Goal: Task Accomplishment & Management: Use online tool/utility

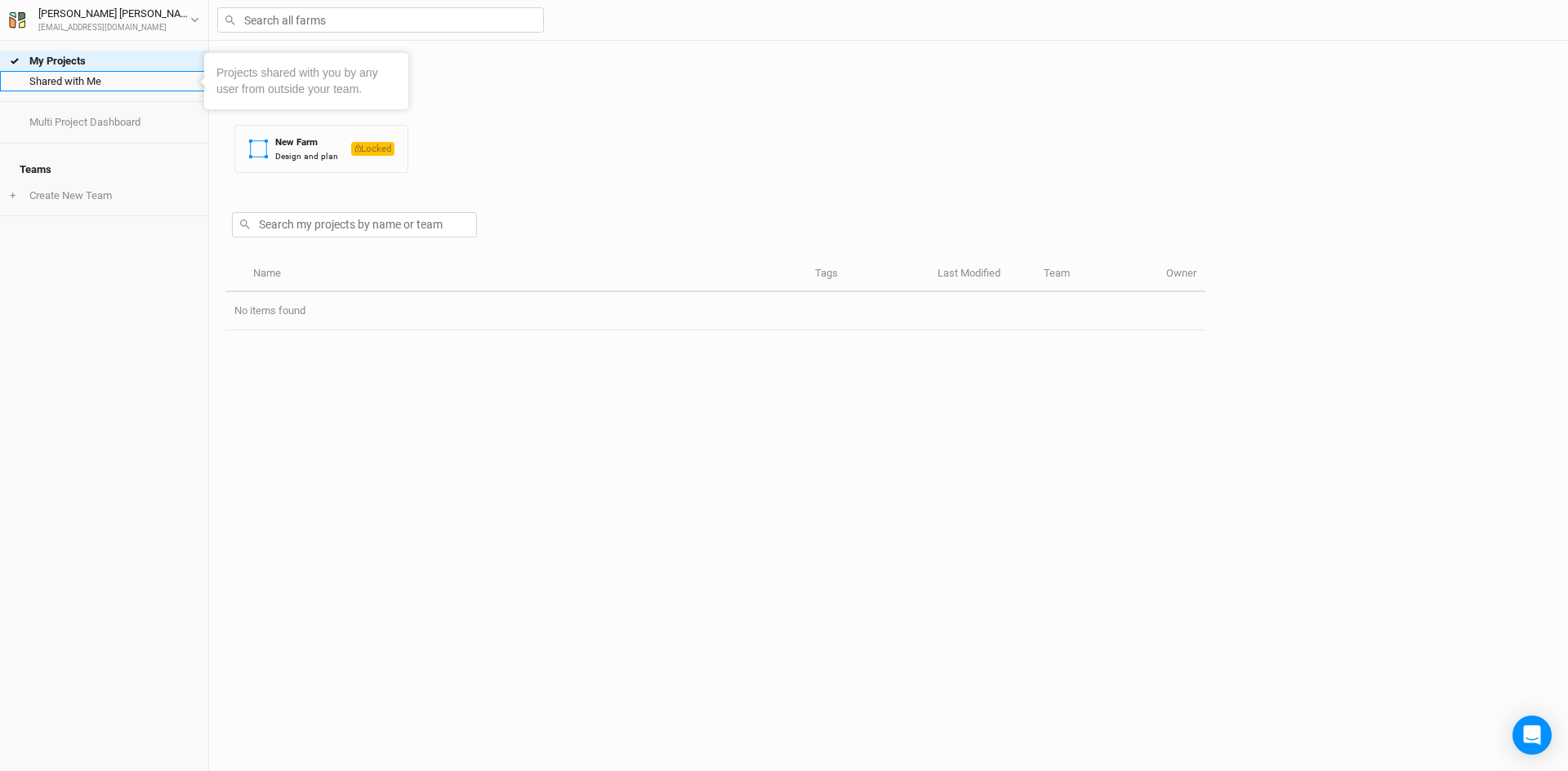
click at [70, 83] on link "Shared with Me" at bounding box center [104, 81] width 208 height 20
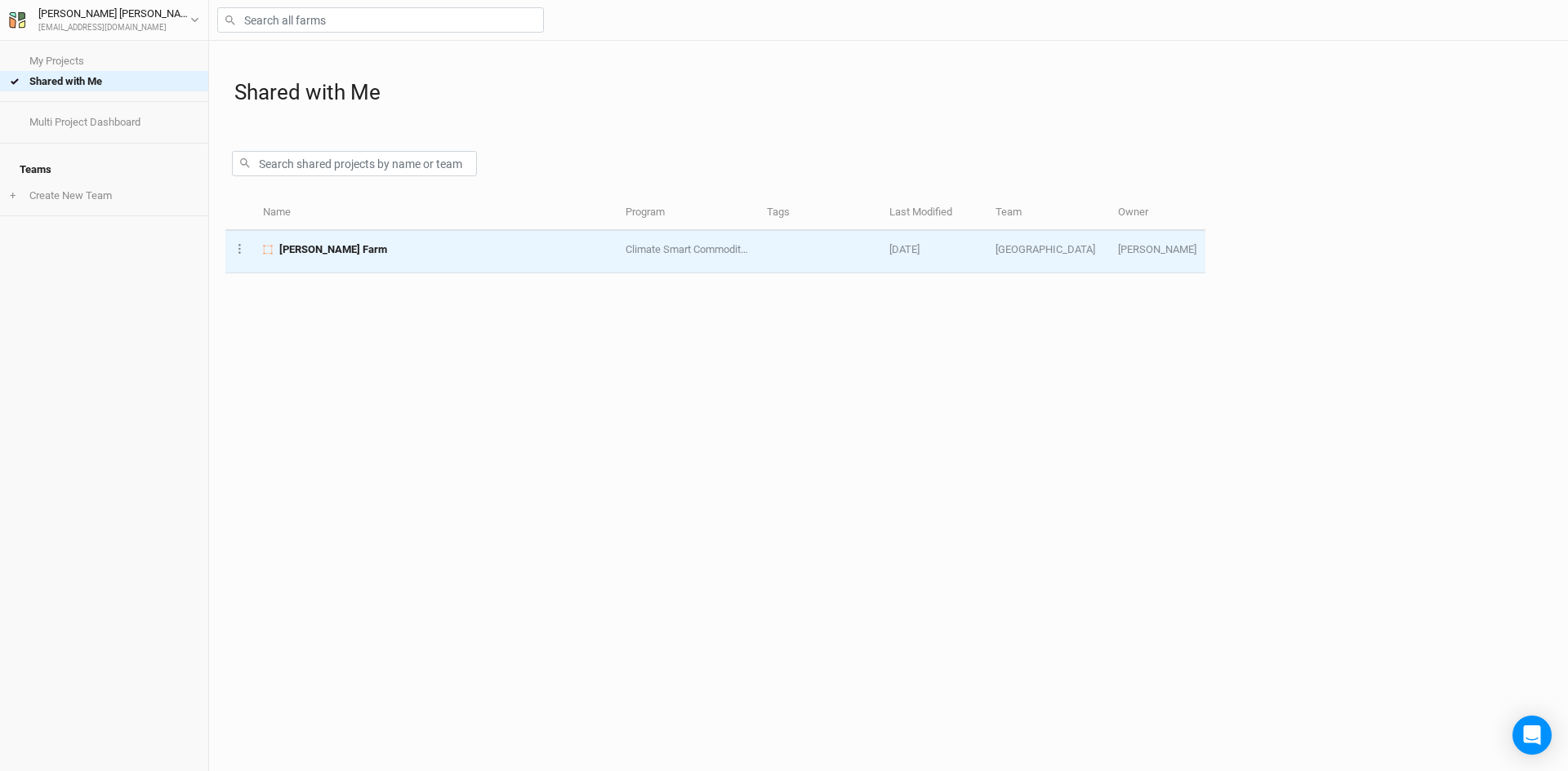
click at [312, 244] on span "[PERSON_NAME] Farm" at bounding box center [332, 249] width 107 height 14
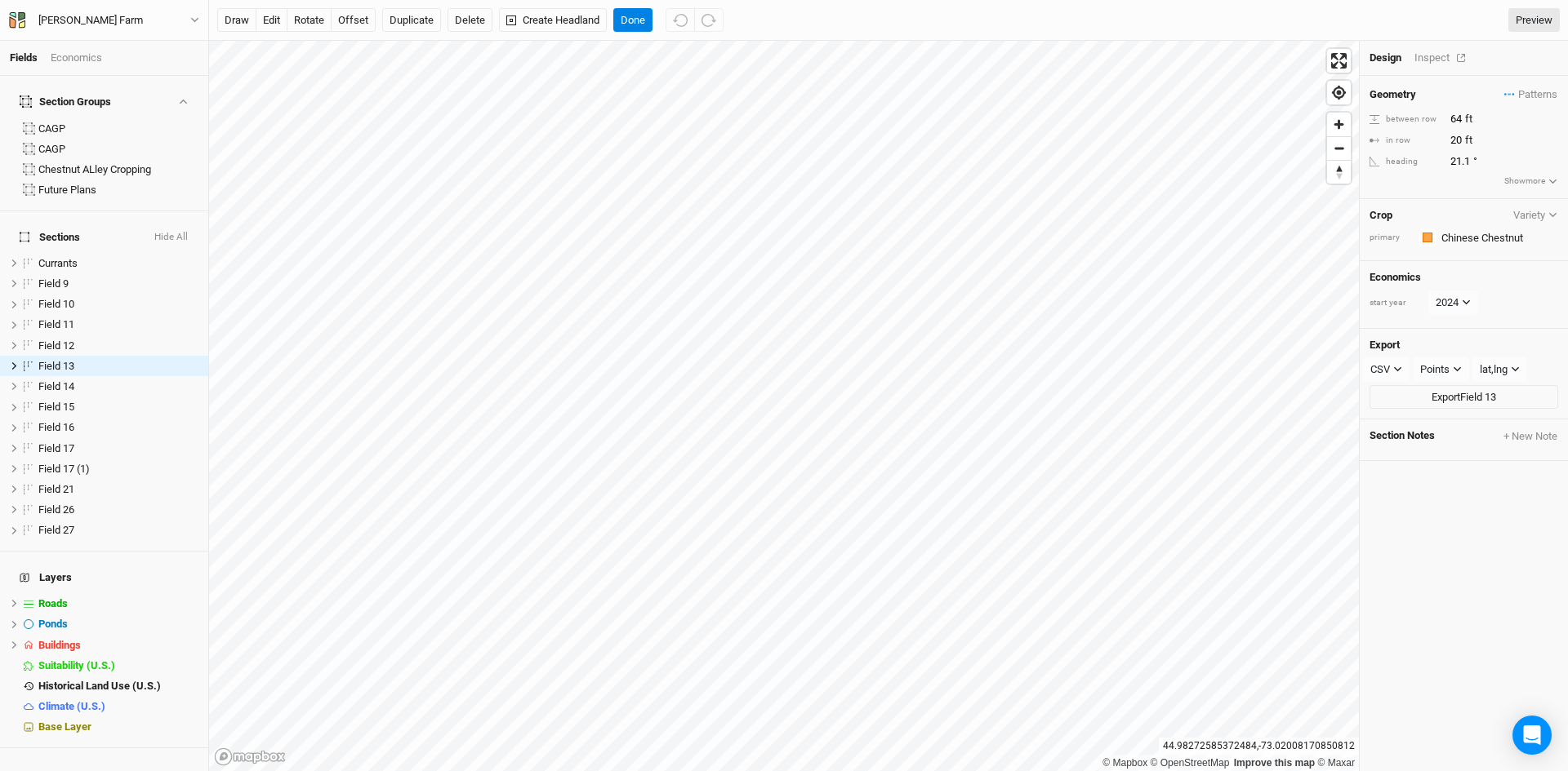
click at [1440, 60] on div "Inspect" at bounding box center [1443, 57] width 58 height 14
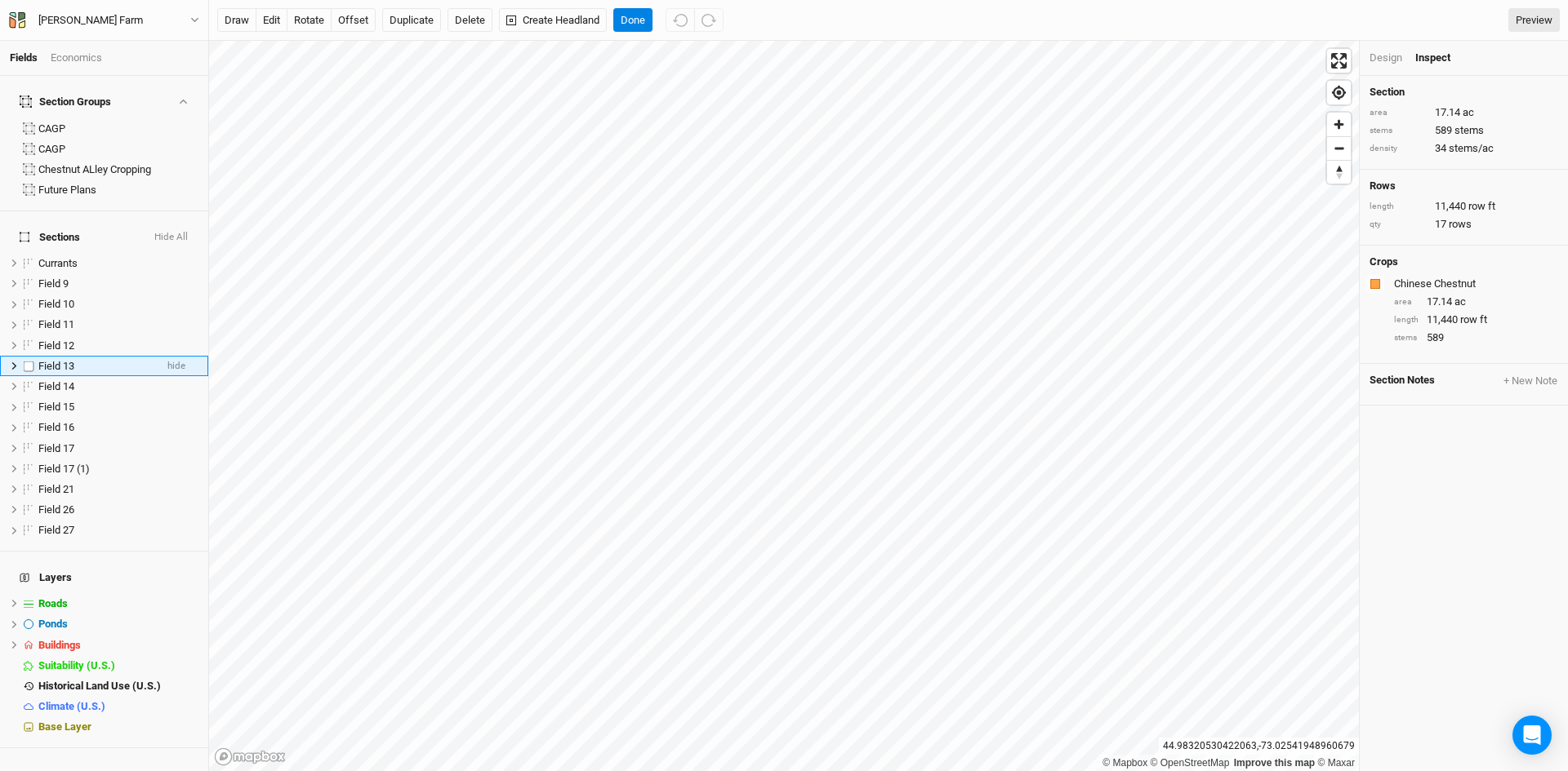
click at [63, 360] on span "Field 13" at bounding box center [56, 366] width 36 height 12
click at [405, 18] on button "Duplicate" at bounding box center [411, 21] width 59 height 25
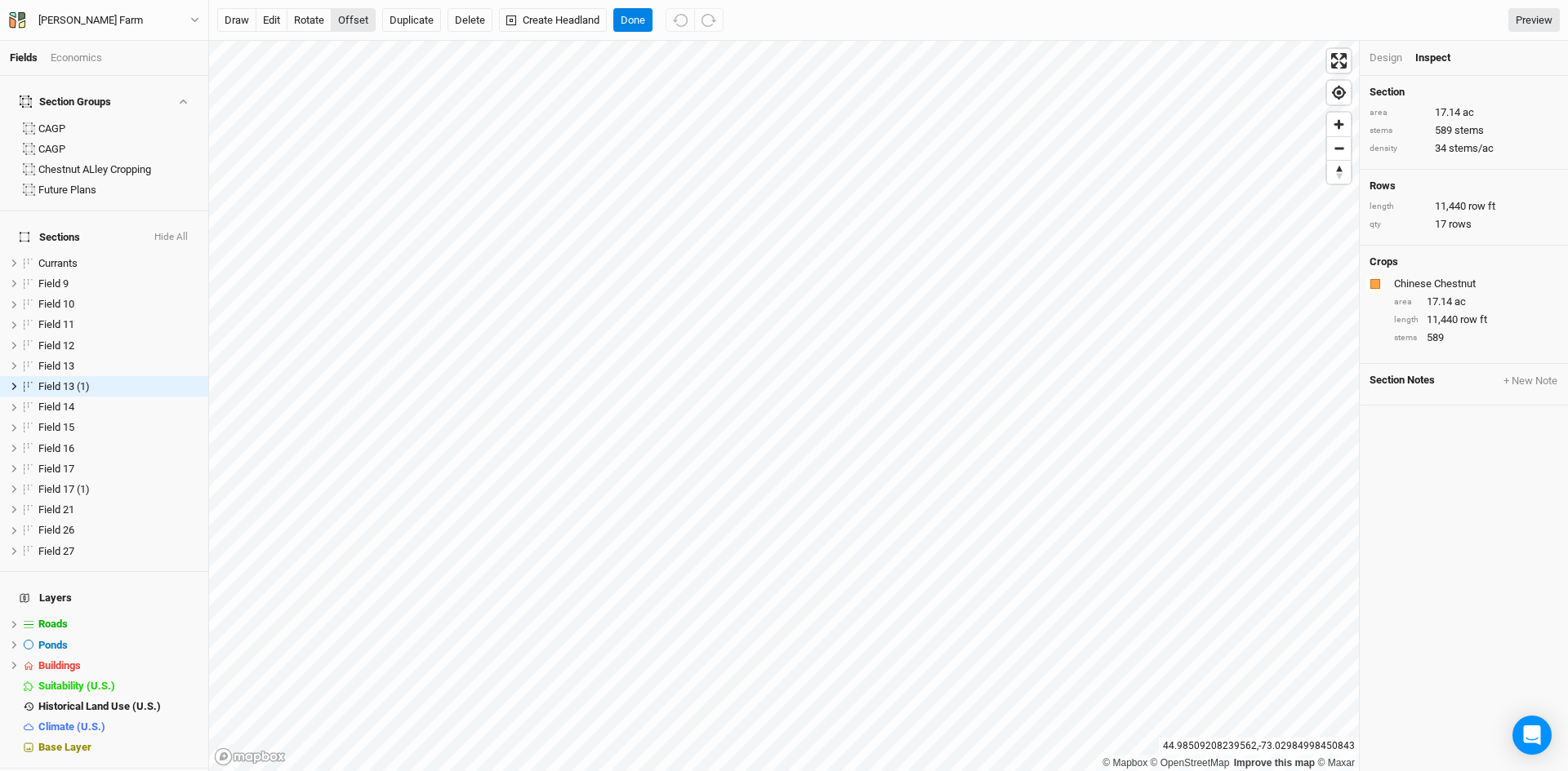
click at [354, 22] on button "offset" at bounding box center [352, 21] width 45 height 25
click at [1370, 51] on div "Design" at bounding box center [1386, 57] width 32 height 14
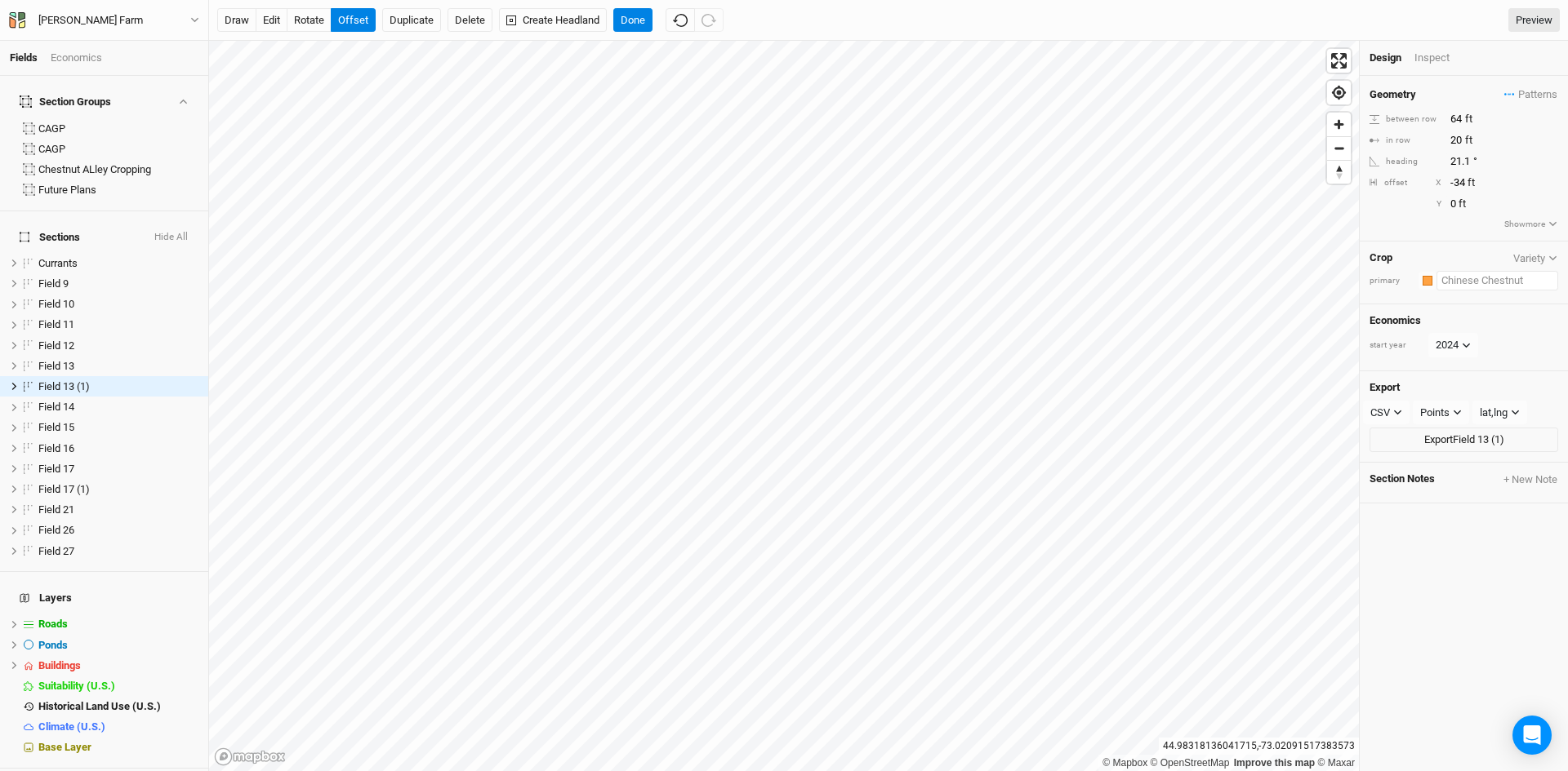
click at [1456, 287] on input "text" at bounding box center [1497, 280] width 122 height 20
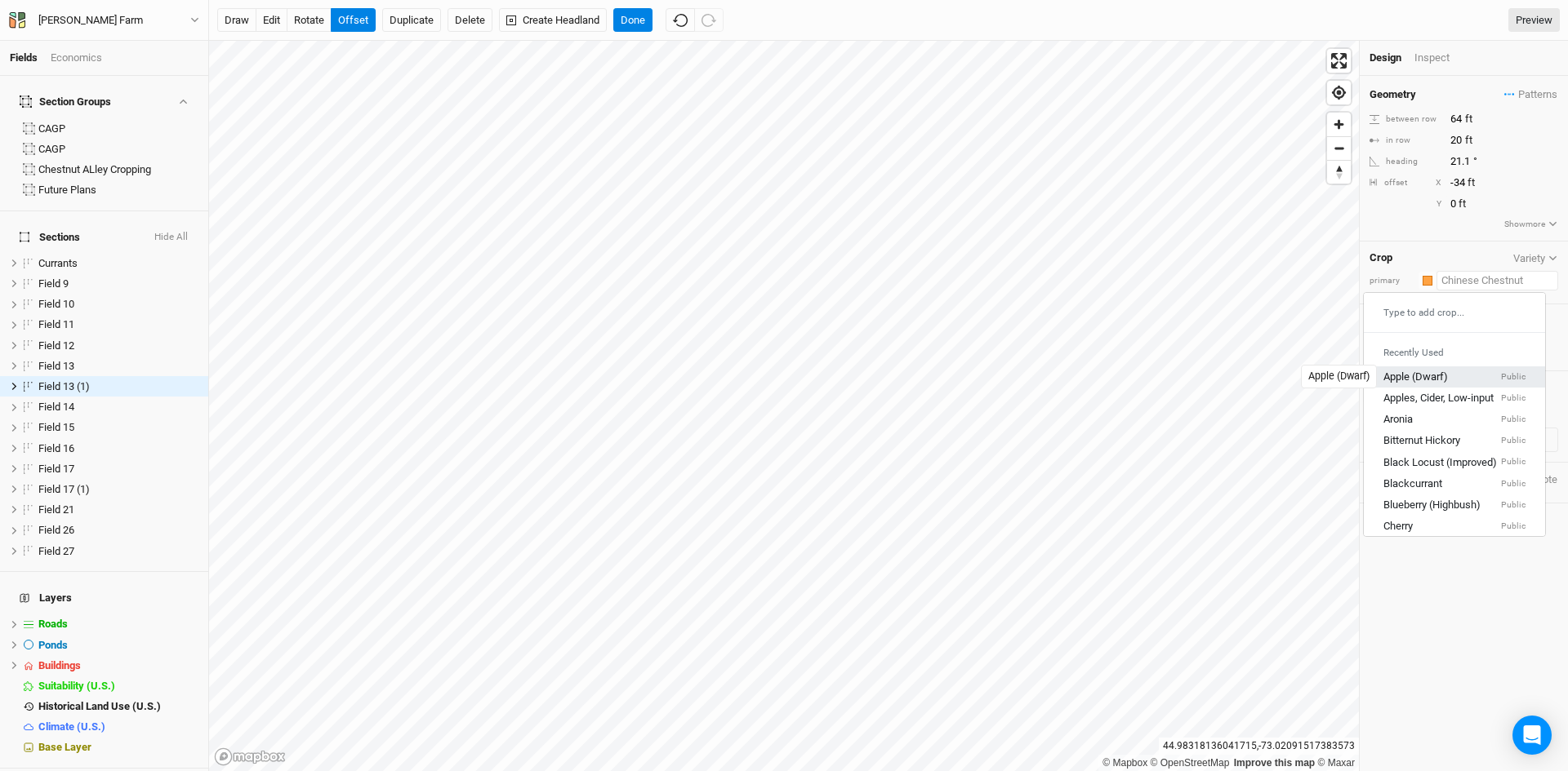
click at [1422, 374] on div "Apple (Dwarf)" at bounding box center [1415, 376] width 65 height 14
type input "12"
type input "4"
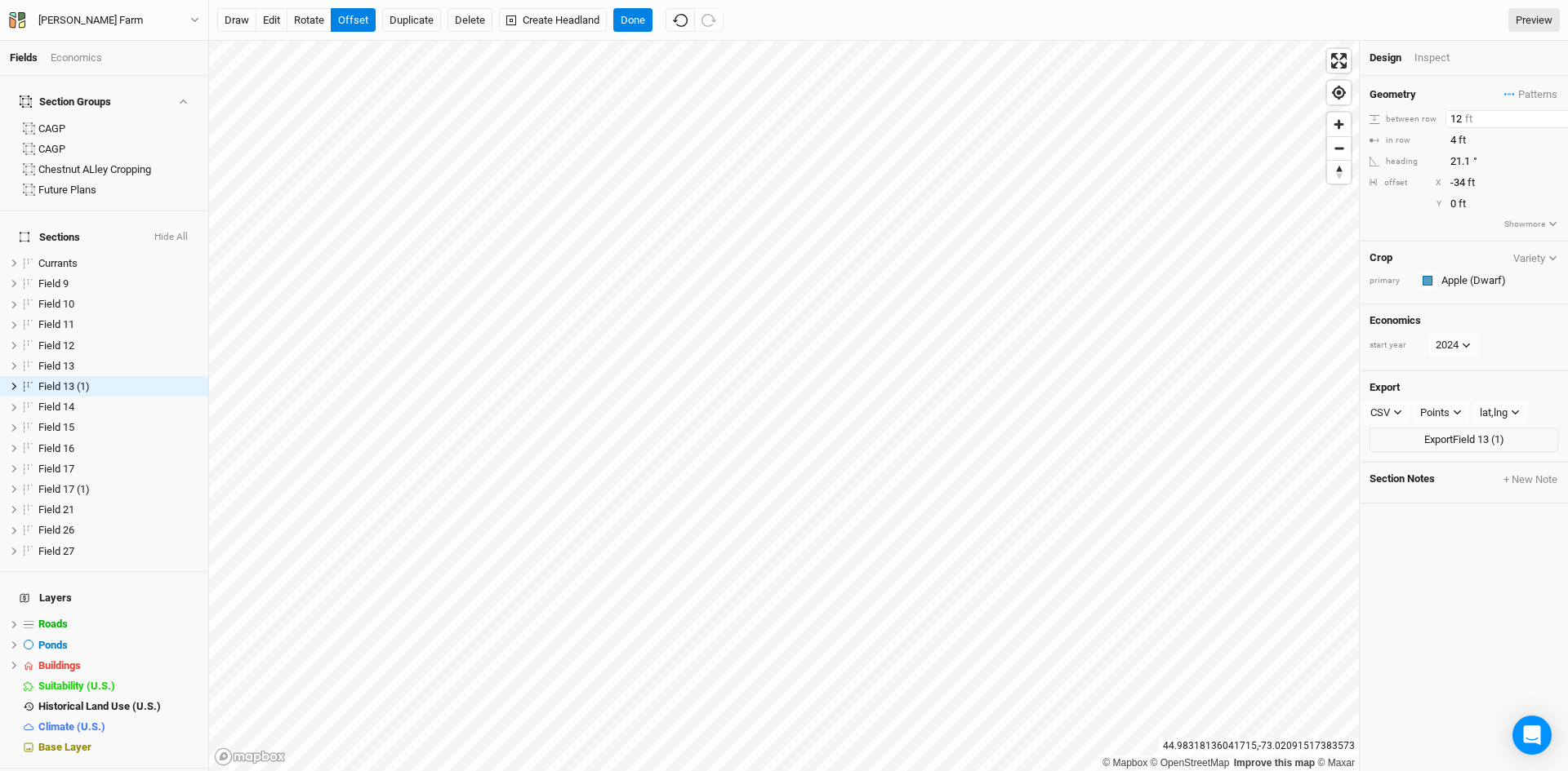
drag, startPoint x: 1462, startPoint y: 120, endPoint x: 1443, endPoint y: 121, distance: 19.0
click at [1443, 121] on div "between row 12 ft" at bounding box center [1464, 119] width 189 height 18
type input "64"
click at [1457, 137] on input "4" at bounding box center [1517, 140] width 142 height 18
type input "20"
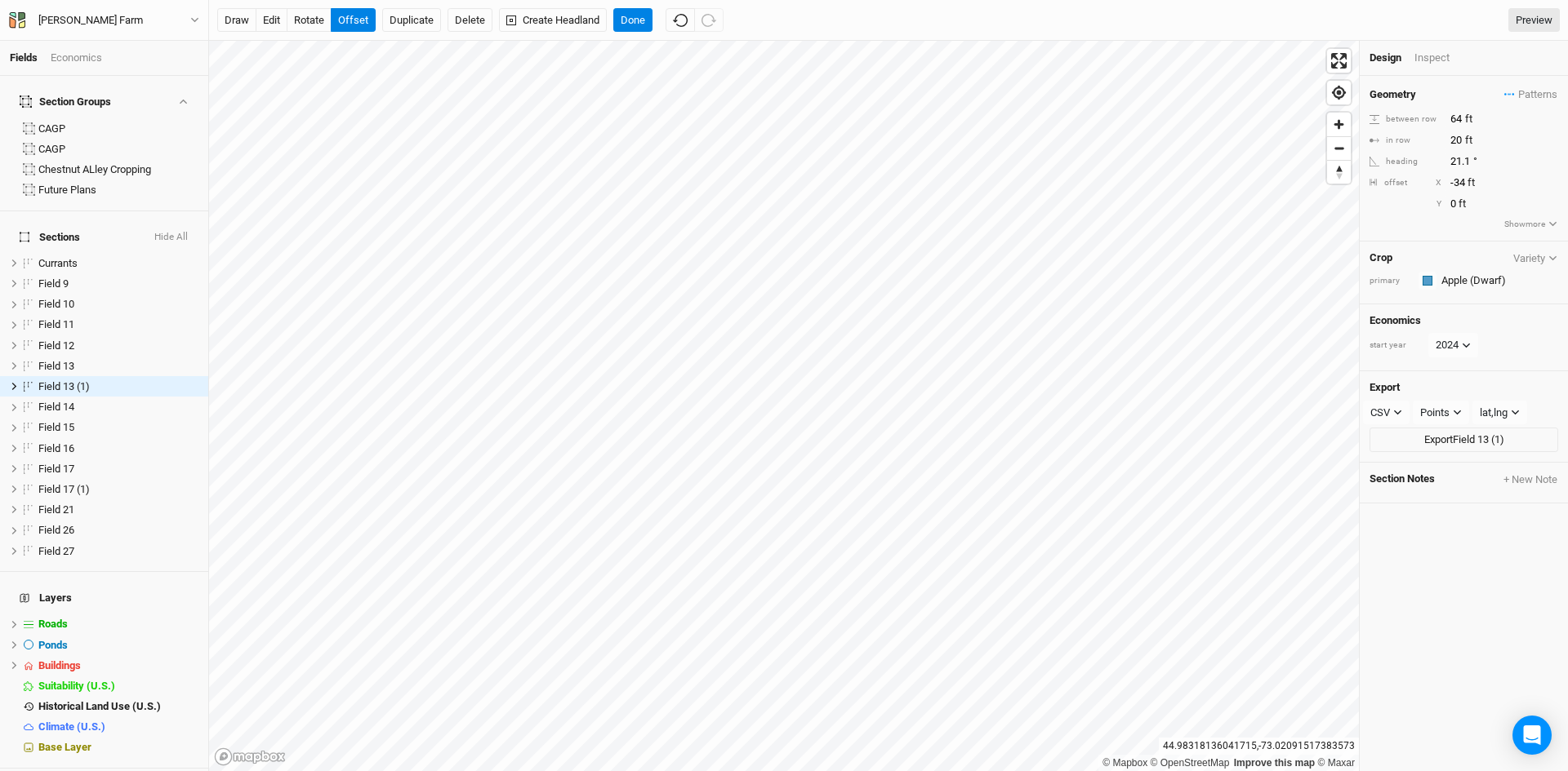
click at [1403, 213] on div "Y 0 ft" at bounding box center [1464, 203] width 189 height 18
click at [1481, 282] on input "text" at bounding box center [1497, 280] width 122 height 20
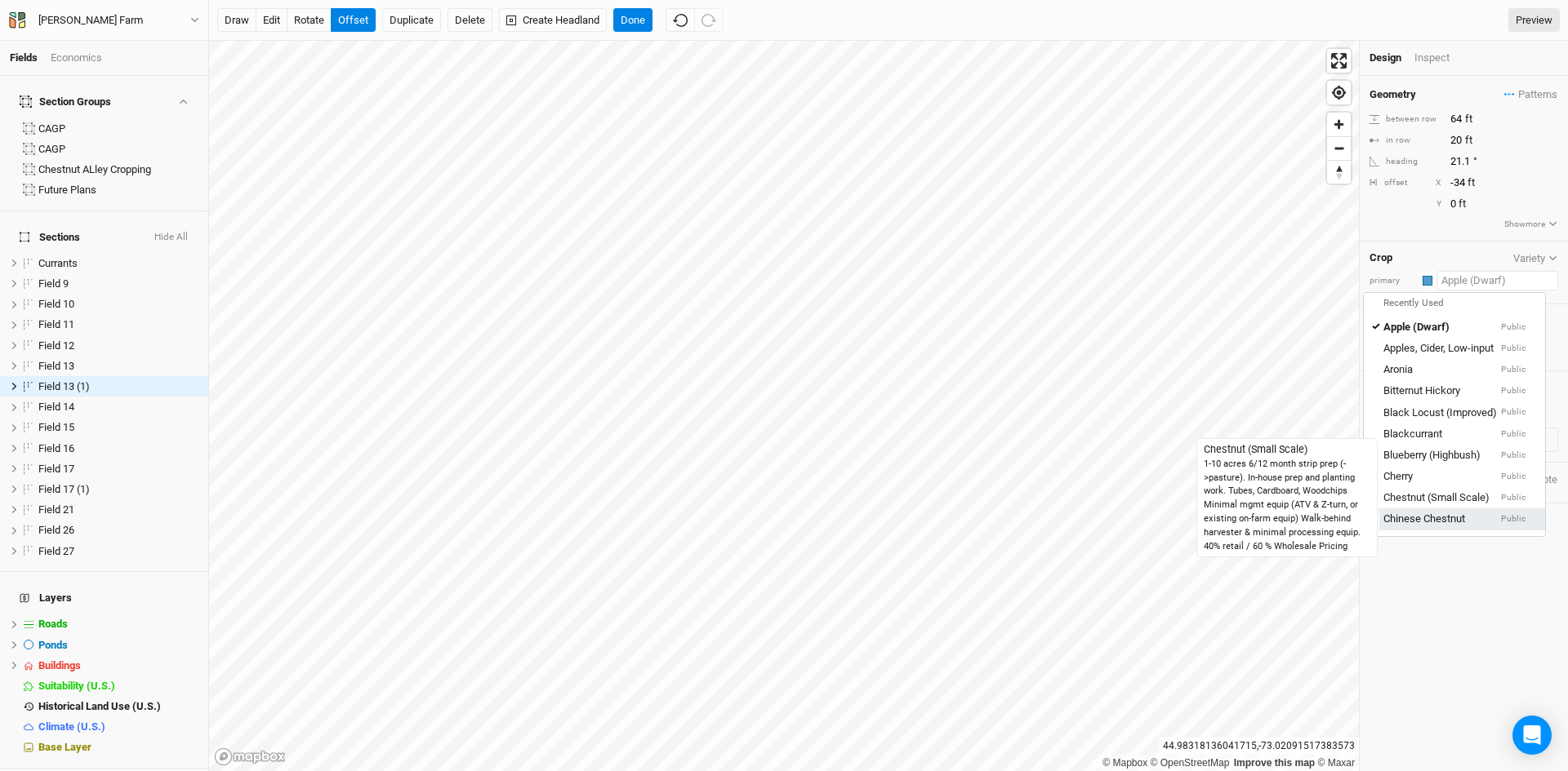
scroll to position [23, 0]
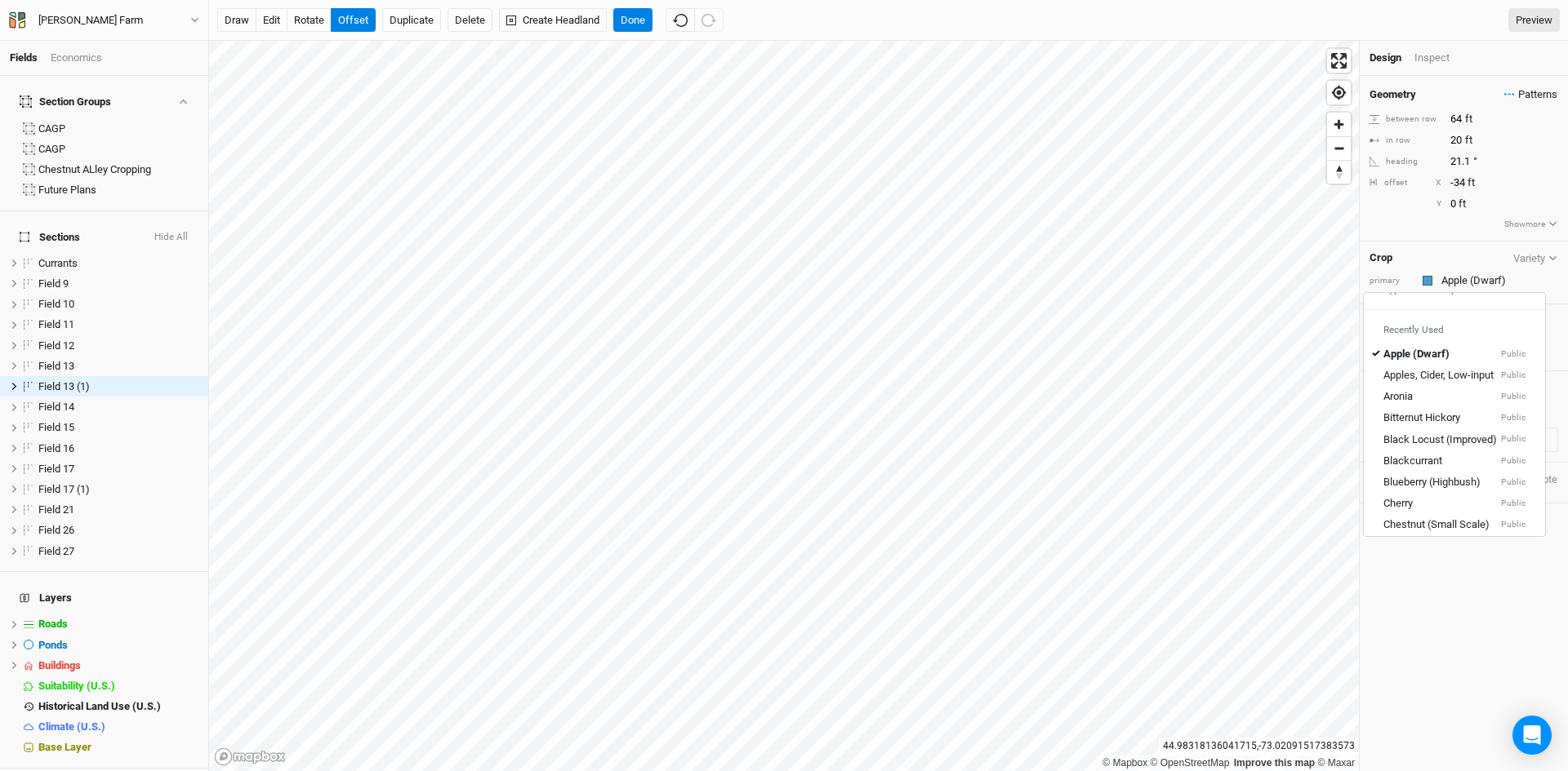
click at [1509, 96] on span "Patterns" at bounding box center [1530, 94] width 53 height 16
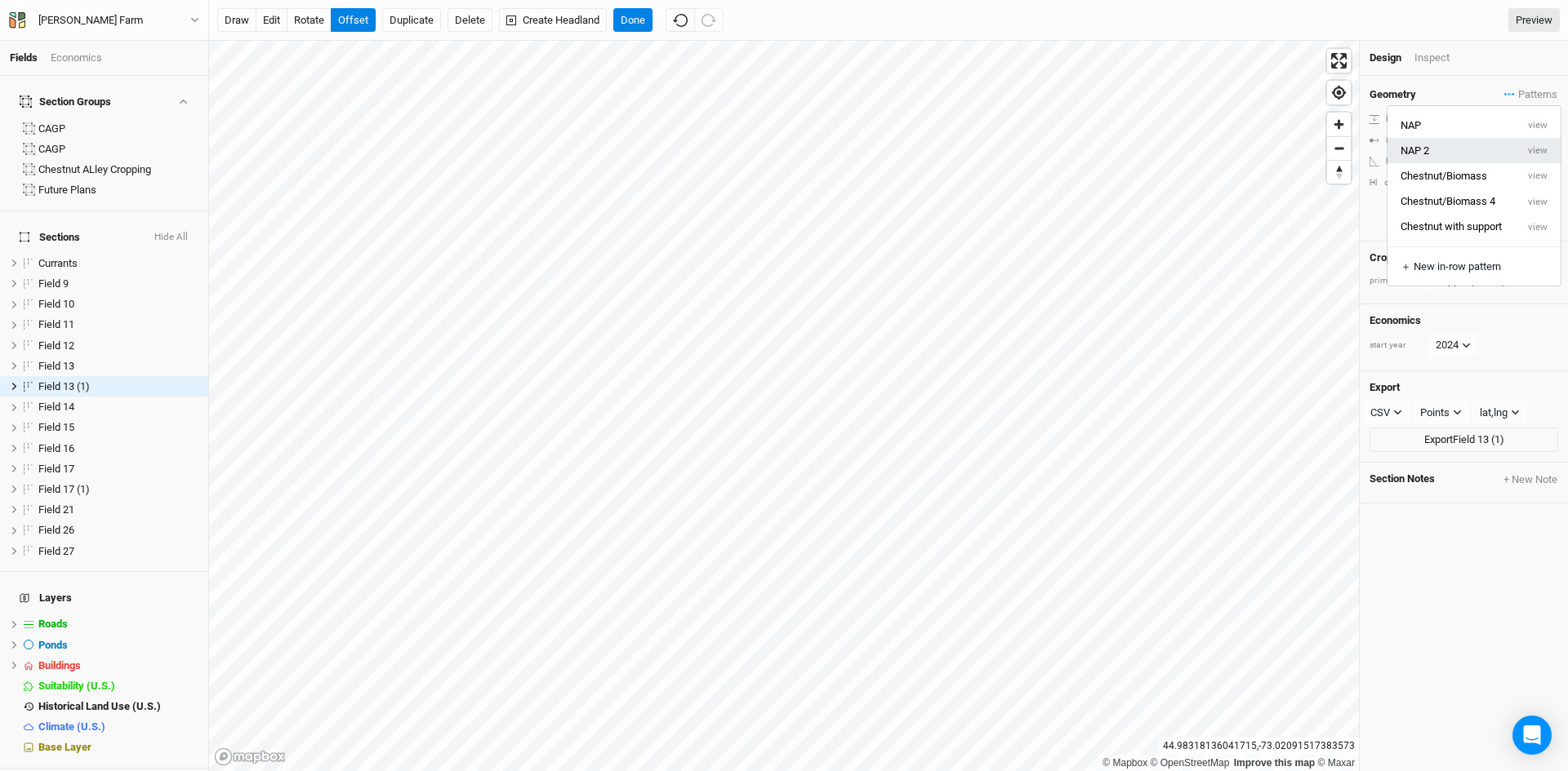
click at [1457, 150] on button "NAP 2" at bounding box center [1451, 150] width 128 height 26
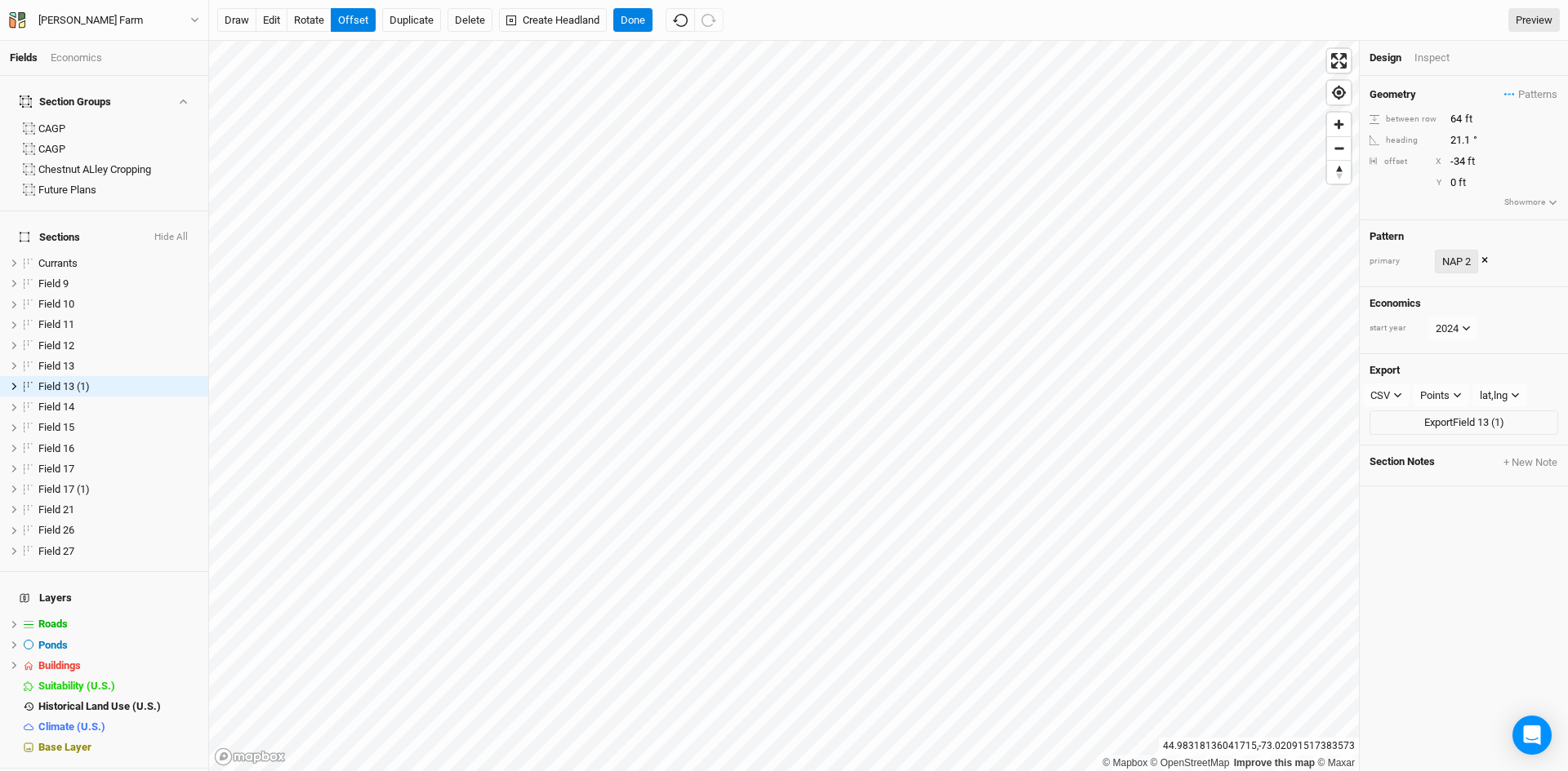
click at [1454, 265] on div "NAP 2" at bounding box center [1456, 261] width 28 height 16
click at [1430, 56] on div "Inspect" at bounding box center [1443, 57] width 58 height 14
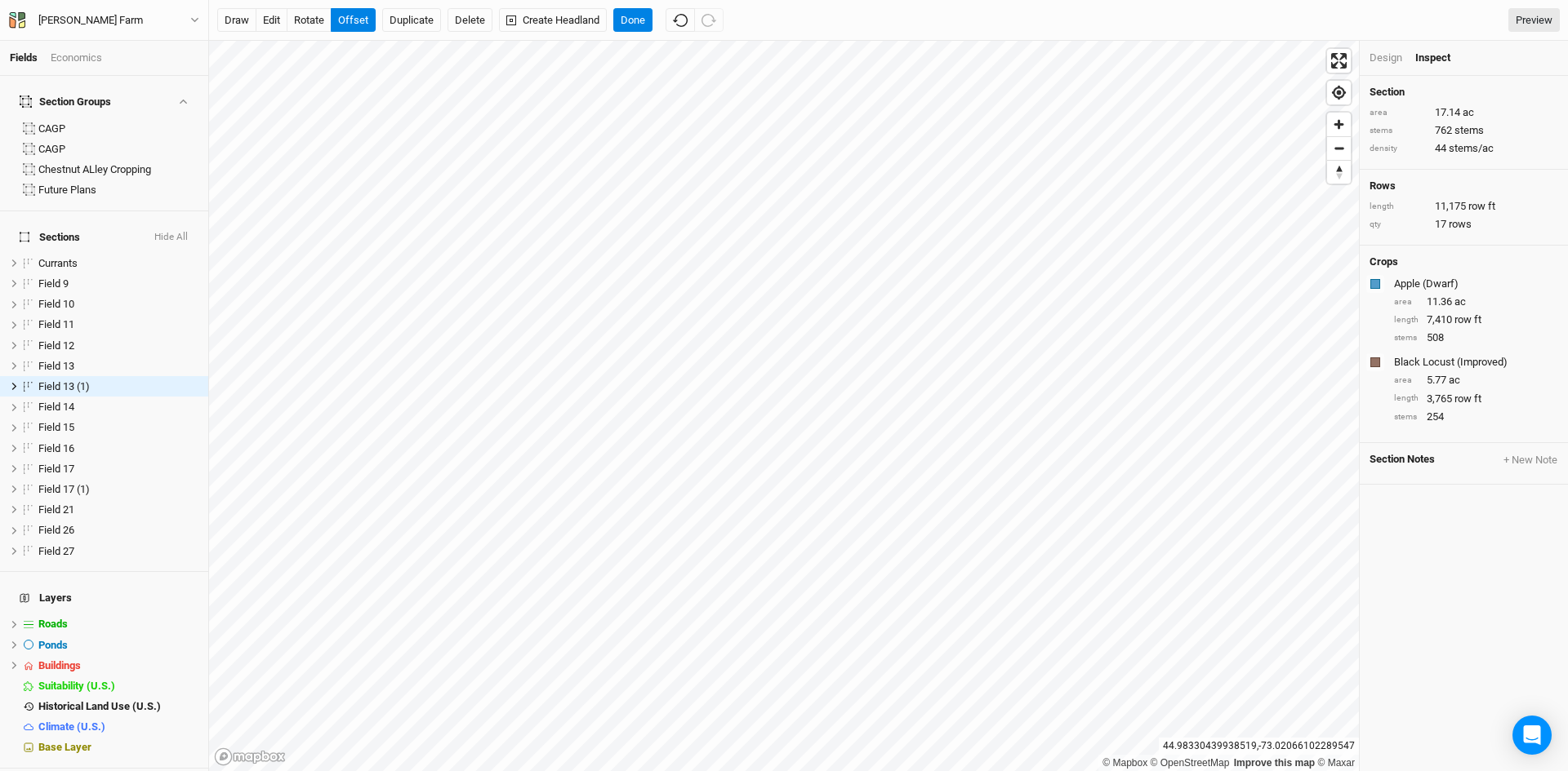
click at [1389, 63] on div "Design" at bounding box center [1386, 57] width 32 height 14
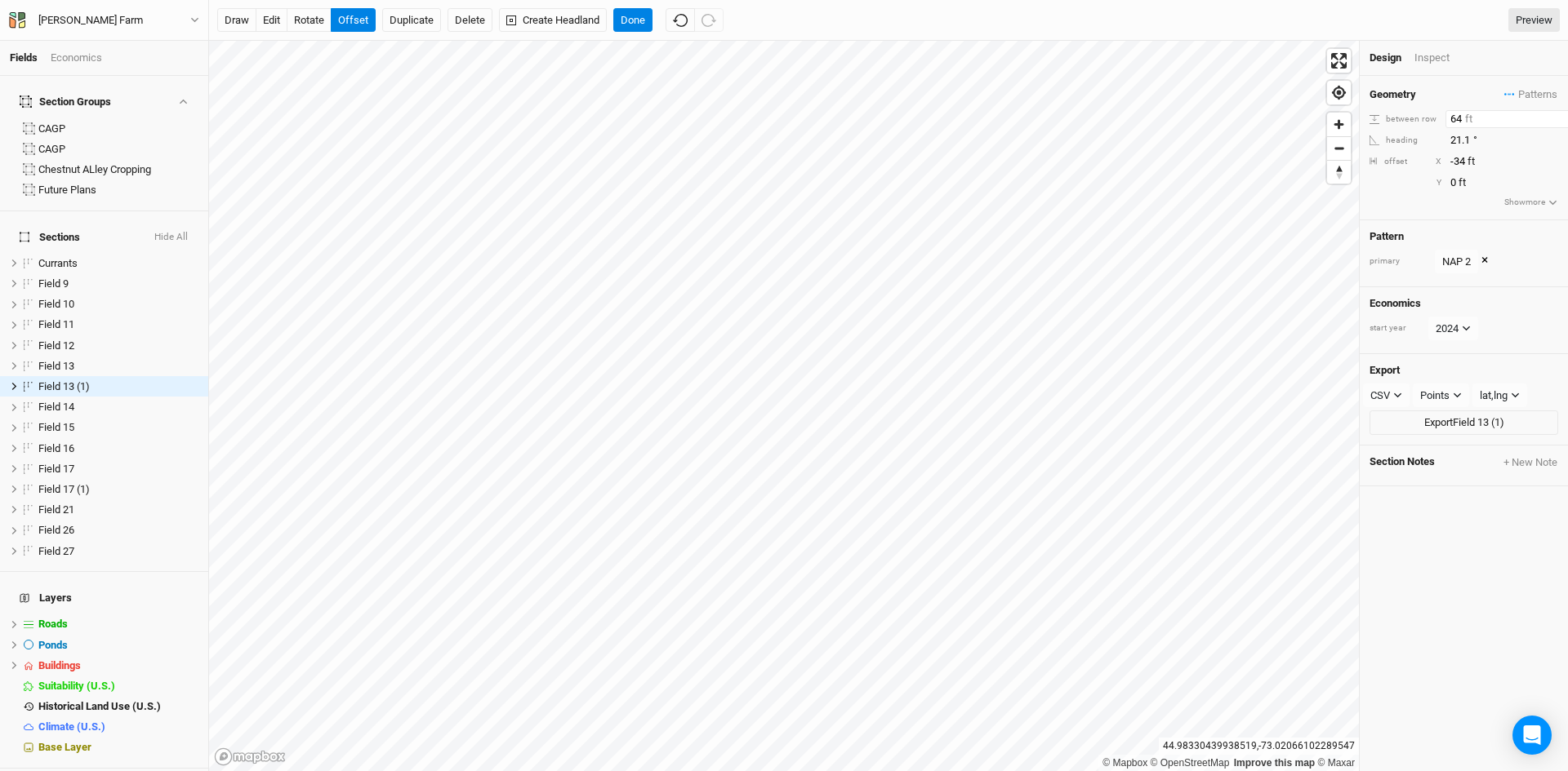
drag, startPoint x: 1459, startPoint y: 120, endPoint x: 1449, endPoint y: 122, distance: 10.2
click at [1449, 122] on input "64" at bounding box center [1517, 119] width 142 height 18
click at [1393, 200] on div "Geometry Patterns NAP view NAP 2 view Chestnut/Biomass view Chestnut/Biomass 4 …" at bounding box center [1463, 148] width 208 height 144
click at [682, 19] on icon "button" at bounding box center [679, 20] width 14 height 14
click at [711, 25] on icon "button" at bounding box center [708, 20] width 14 height 14
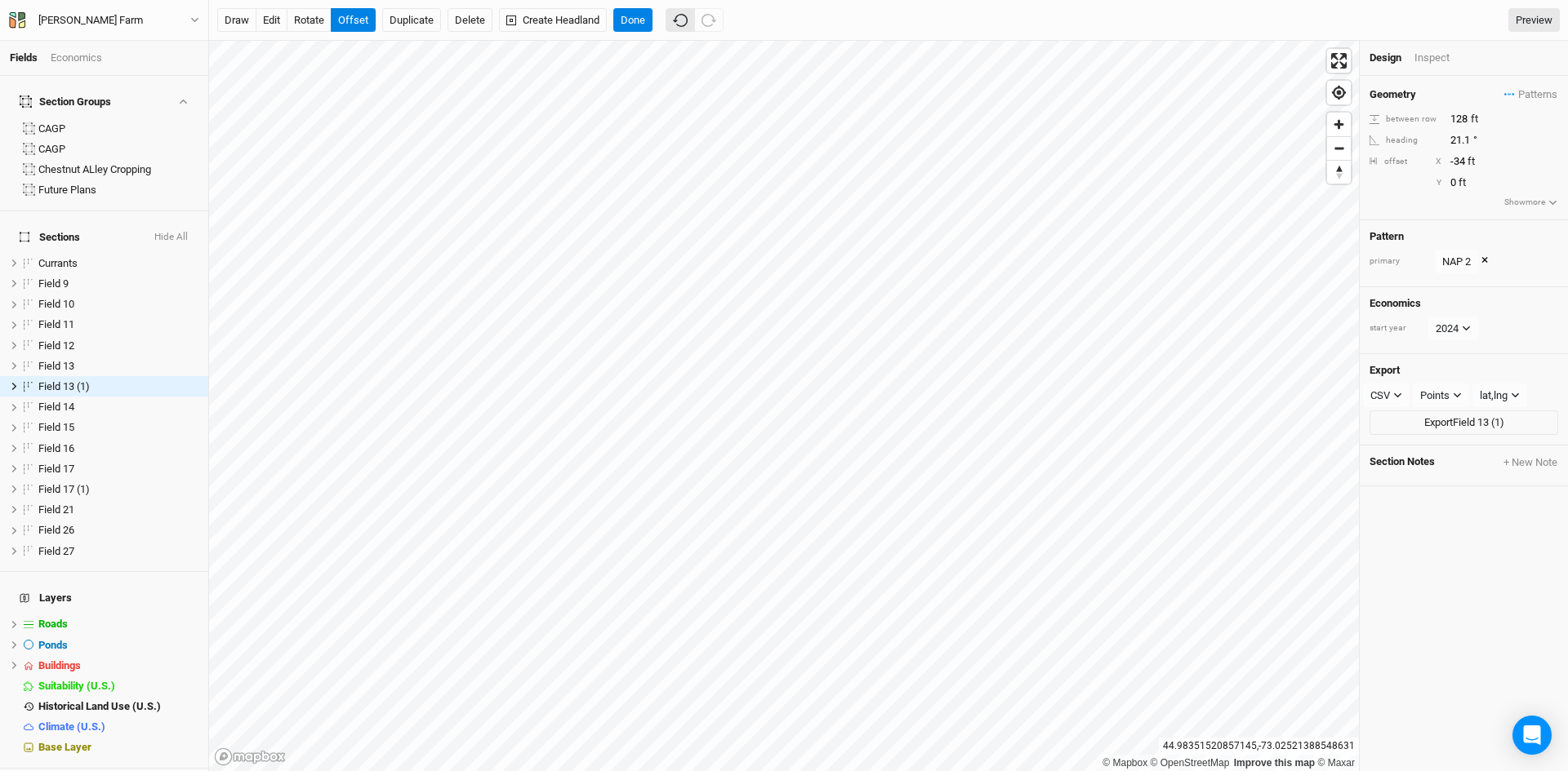
click at [678, 24] on icon "button" at bounding box center [679, 20] width 14 height 14
click at [715, 15] on icon "button" at bounding box center [708, 20] width 14 height 14
click at [684, 25] on icon "button" at bounding box center [679, 20] width 14 height 14
click at [726, 27] on div "draw edit rotate offset Duplicate Delete Create Headland Done Preview" at bounding box center [888, 21] width 1342 height 25
click at [716, 22] on icon "button" at bounding box center [708, 20] width 14 height 14
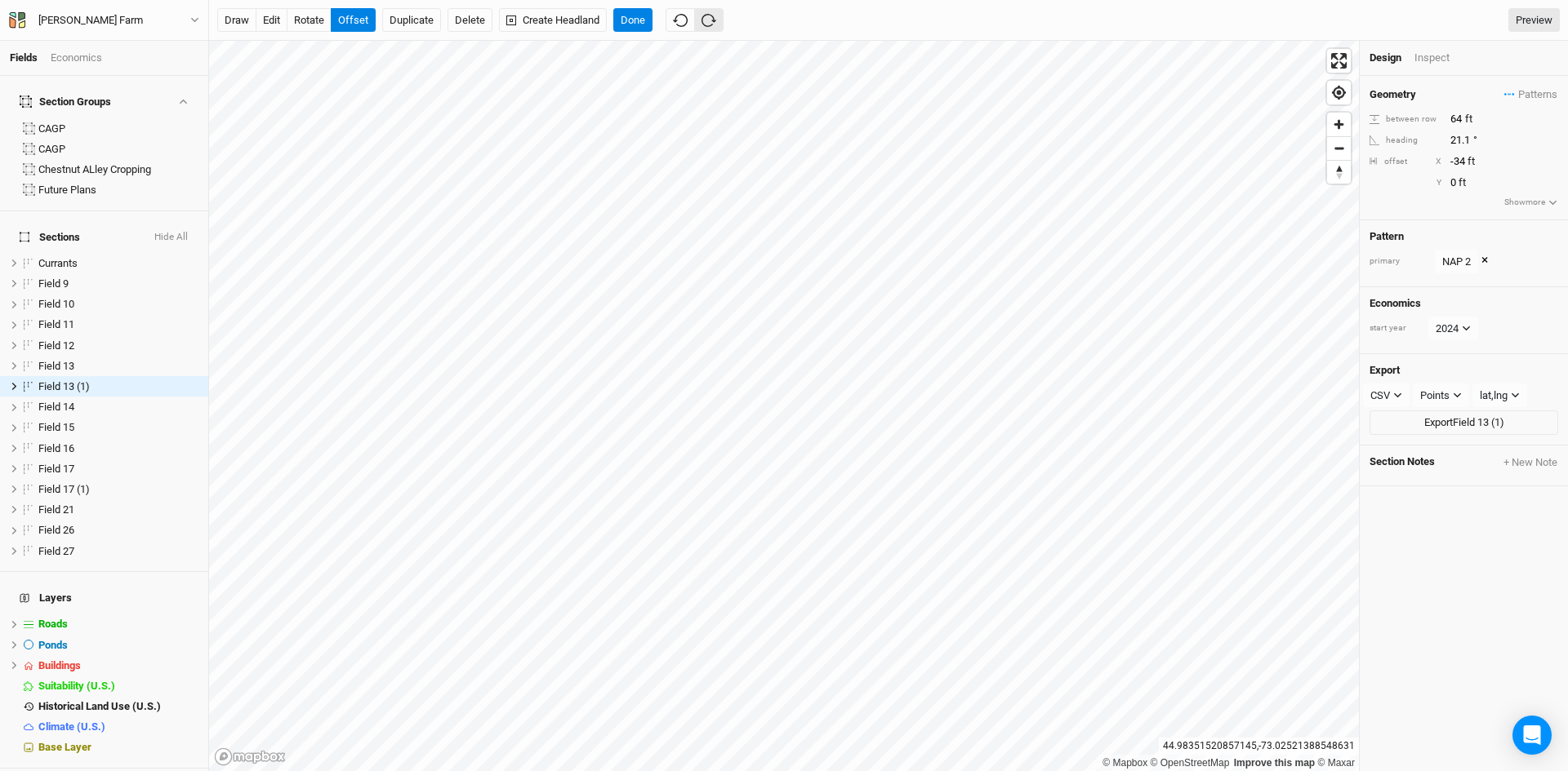
type input "128"
click at [352, 17] on button "offset" at bounding box center [352, 21] width 45 height 25
type input "1"
click at [70, 360] on span "Field 13" at bounding box center [56, 366] width 36 height 12
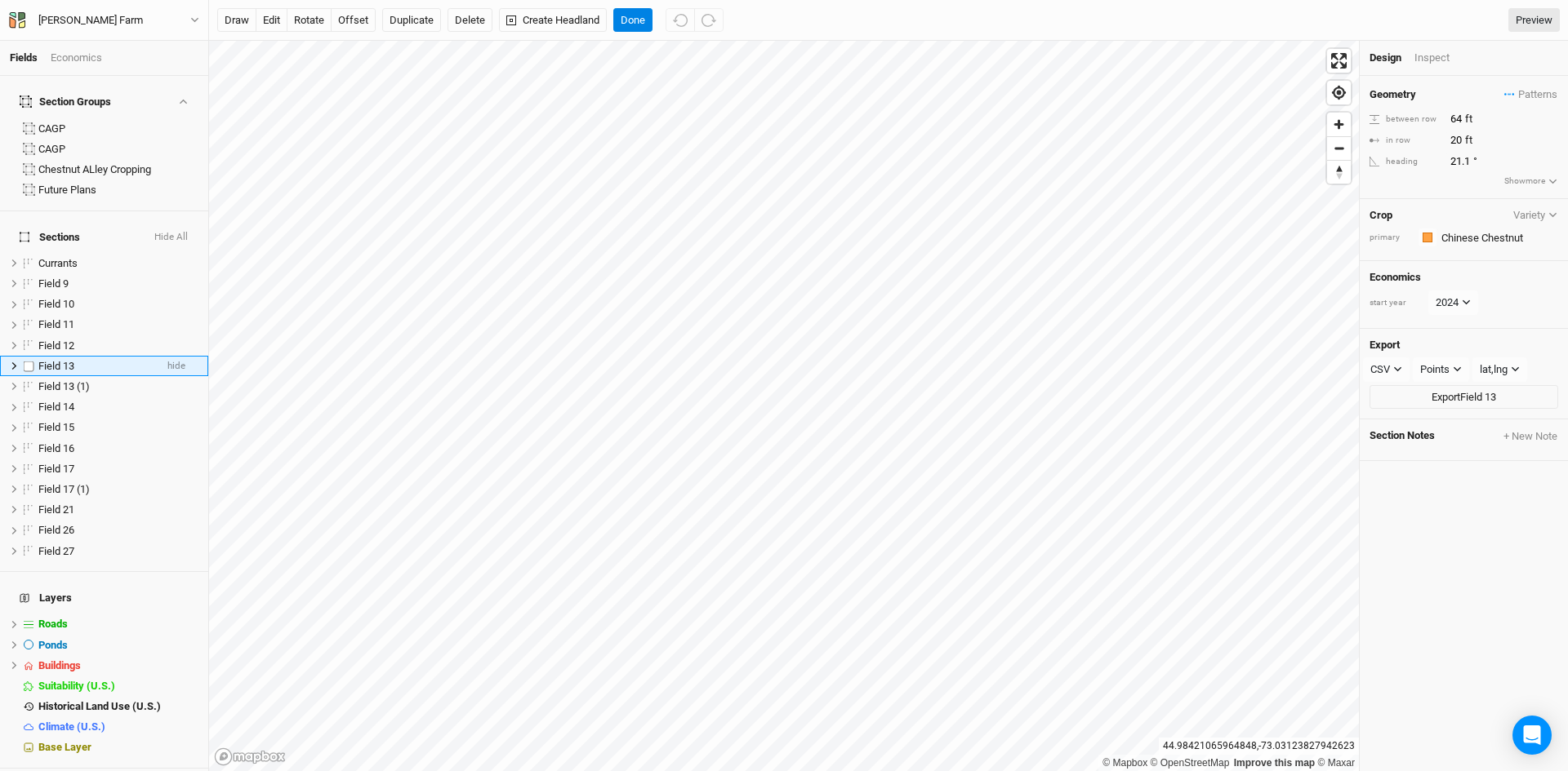
drag, startPoint x: 74, startPoint y: 346, endPoint x: 59, endPoint y: 344, distance: 15.1
click at [59, 360] on span "Field 13" at bounding box center [56, 366] width 36 height 12
type input "CHestnut"
click at [72, 381] on span "Field 13 (1)" at bounding box center [64, 386] width 51 height 12
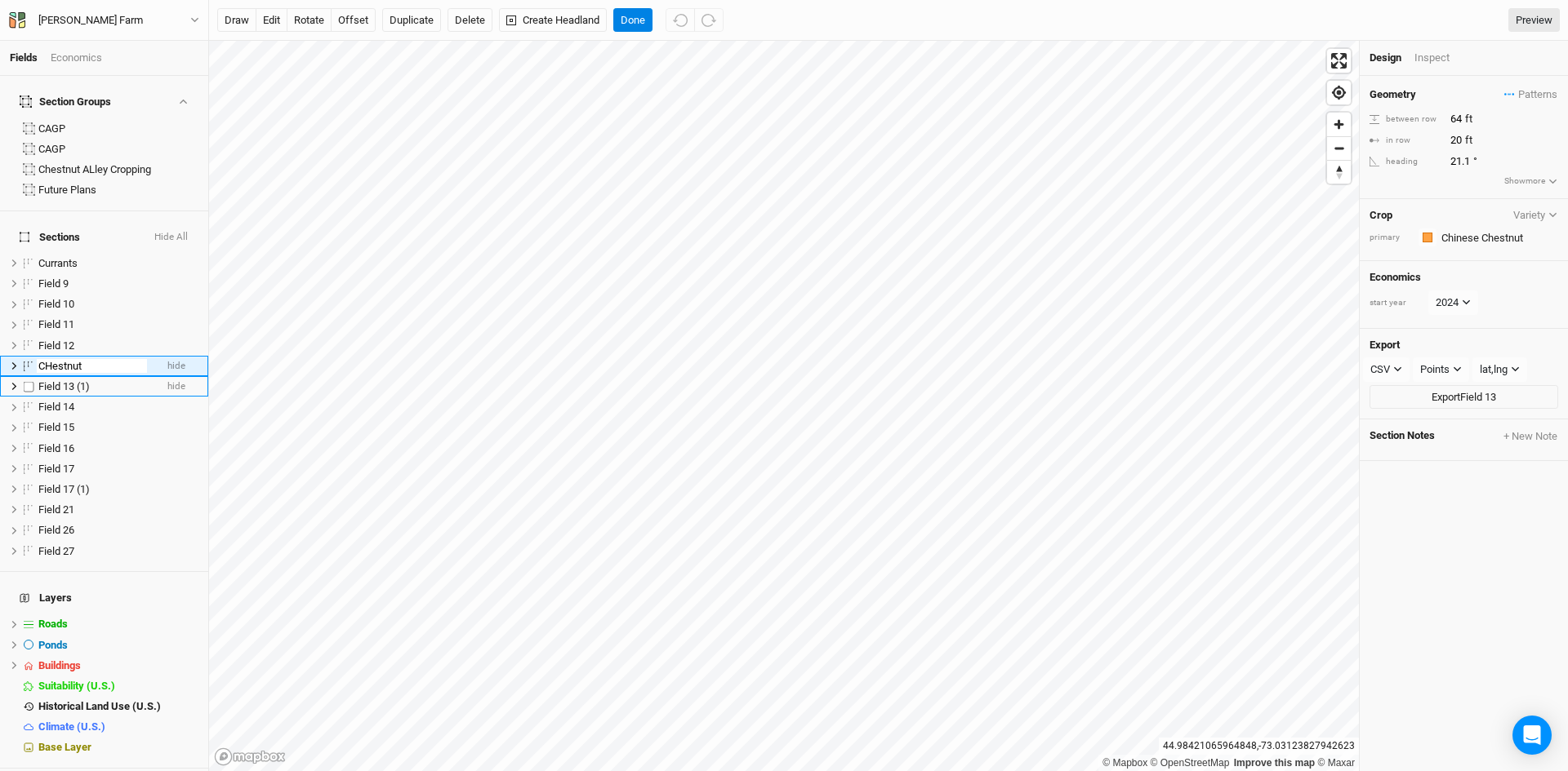
click at [72, 381] on span "Field 13 (1)" at bounding box center [64, 386] width 51 height 12
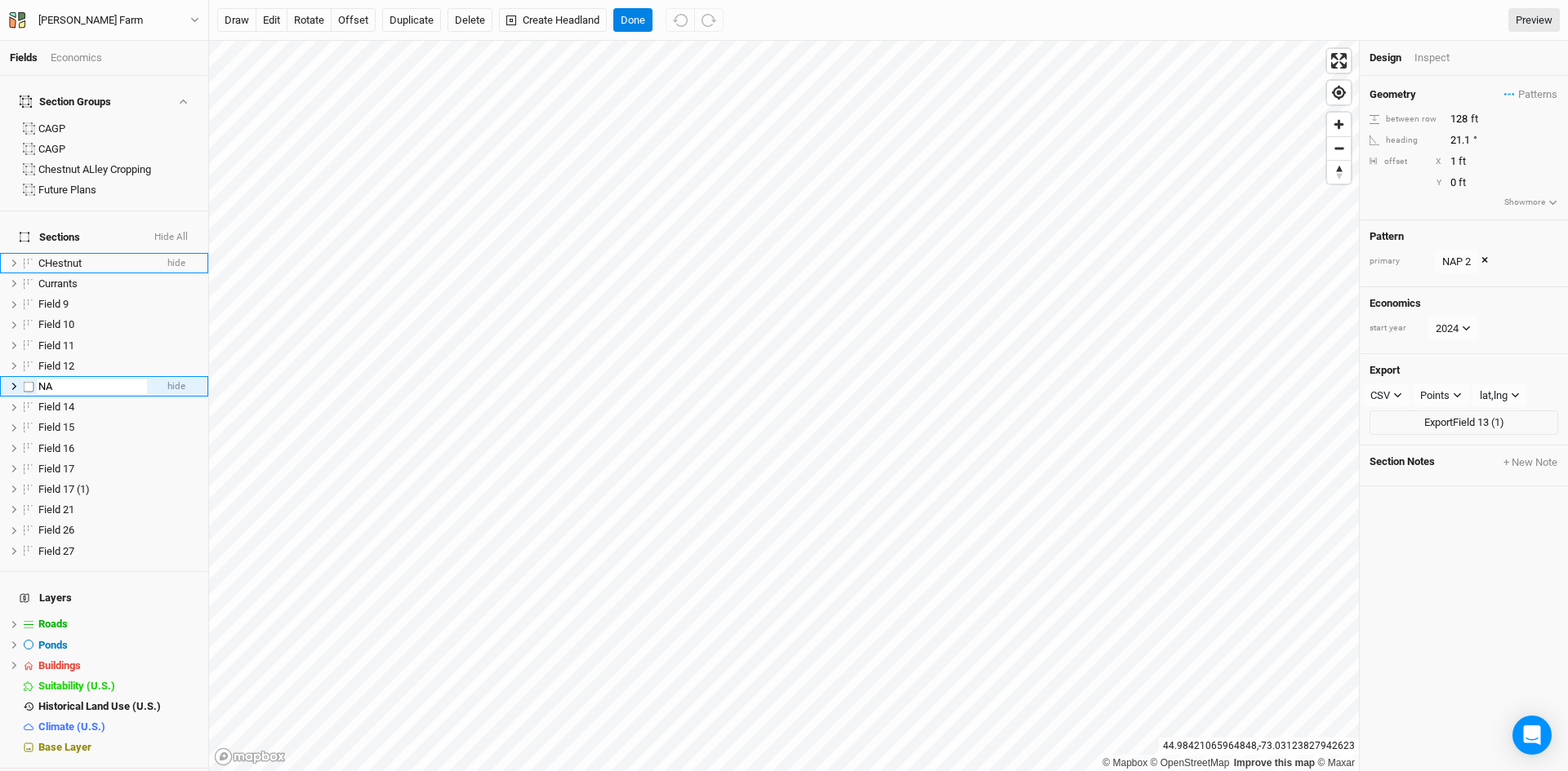
type input "N"
type input "C NAP"
click at [109, 422] on div "Field 15" at bounding box center [96, 428] width 116 height 13
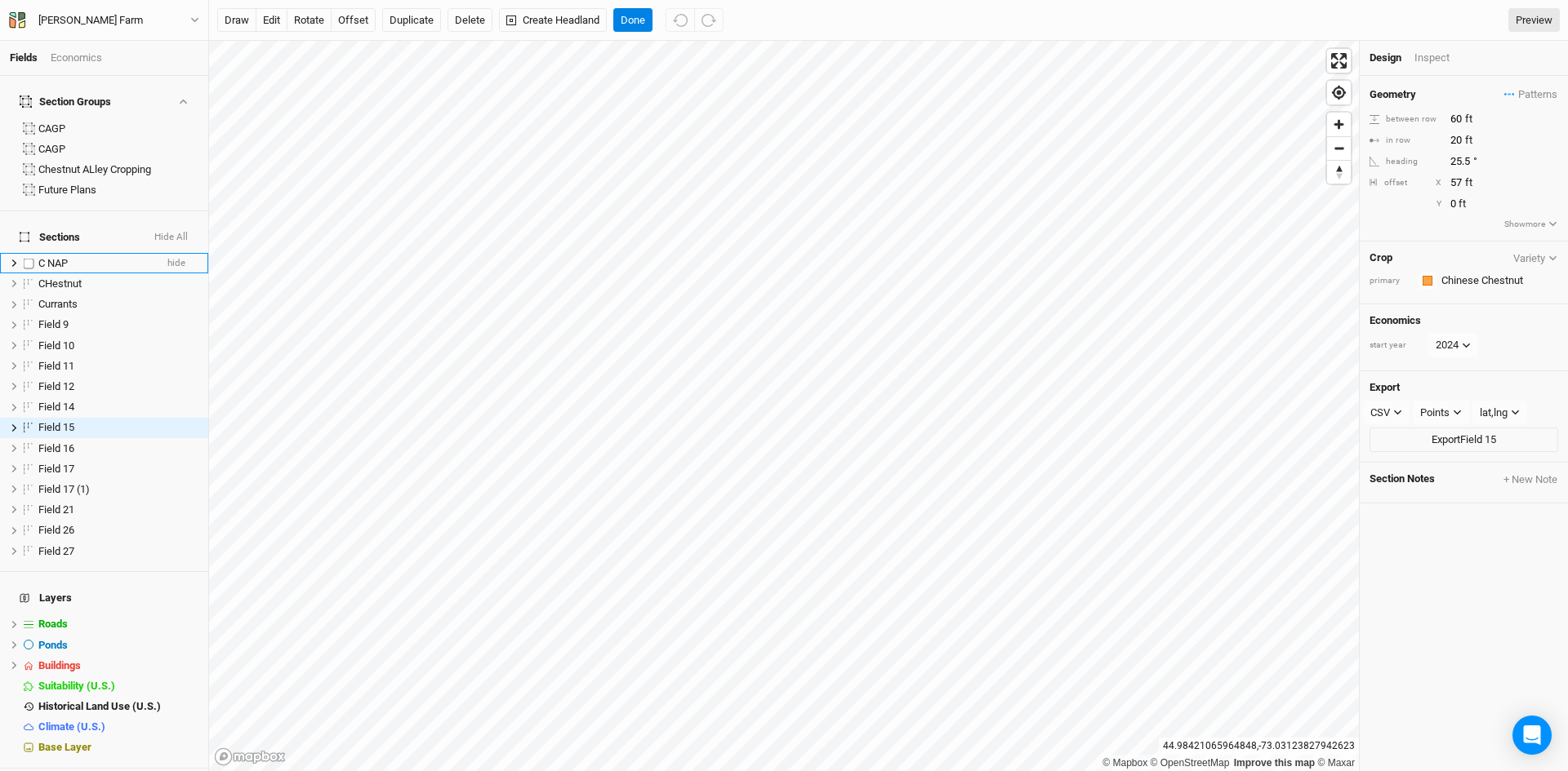
click at [62, 257] on span "C NAP" at bounding box center [52, 263] width 29 height 12
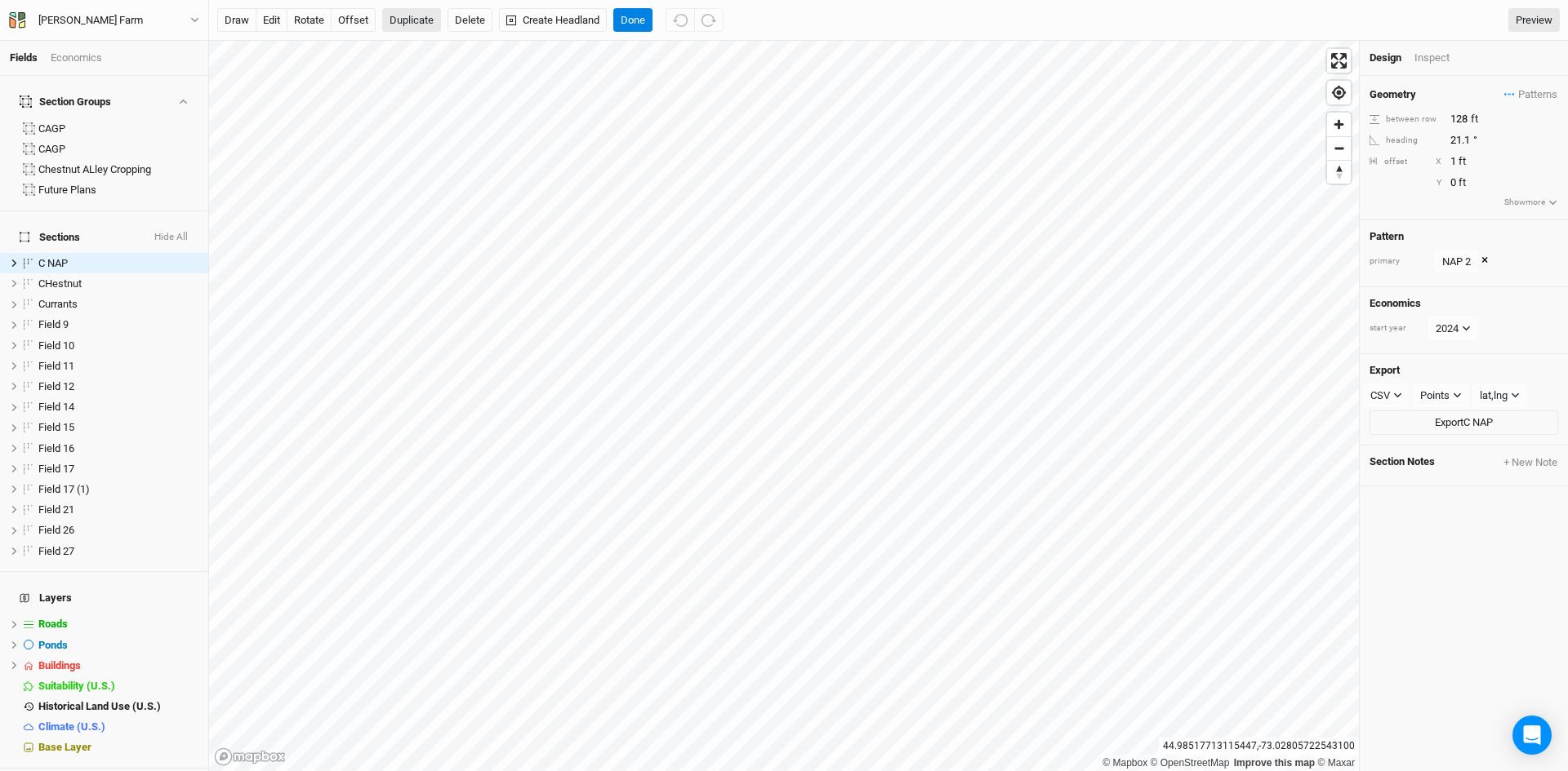
click at [404, 24] on button "Duplicate" at bounding box center [411, 21] width 59 height 25
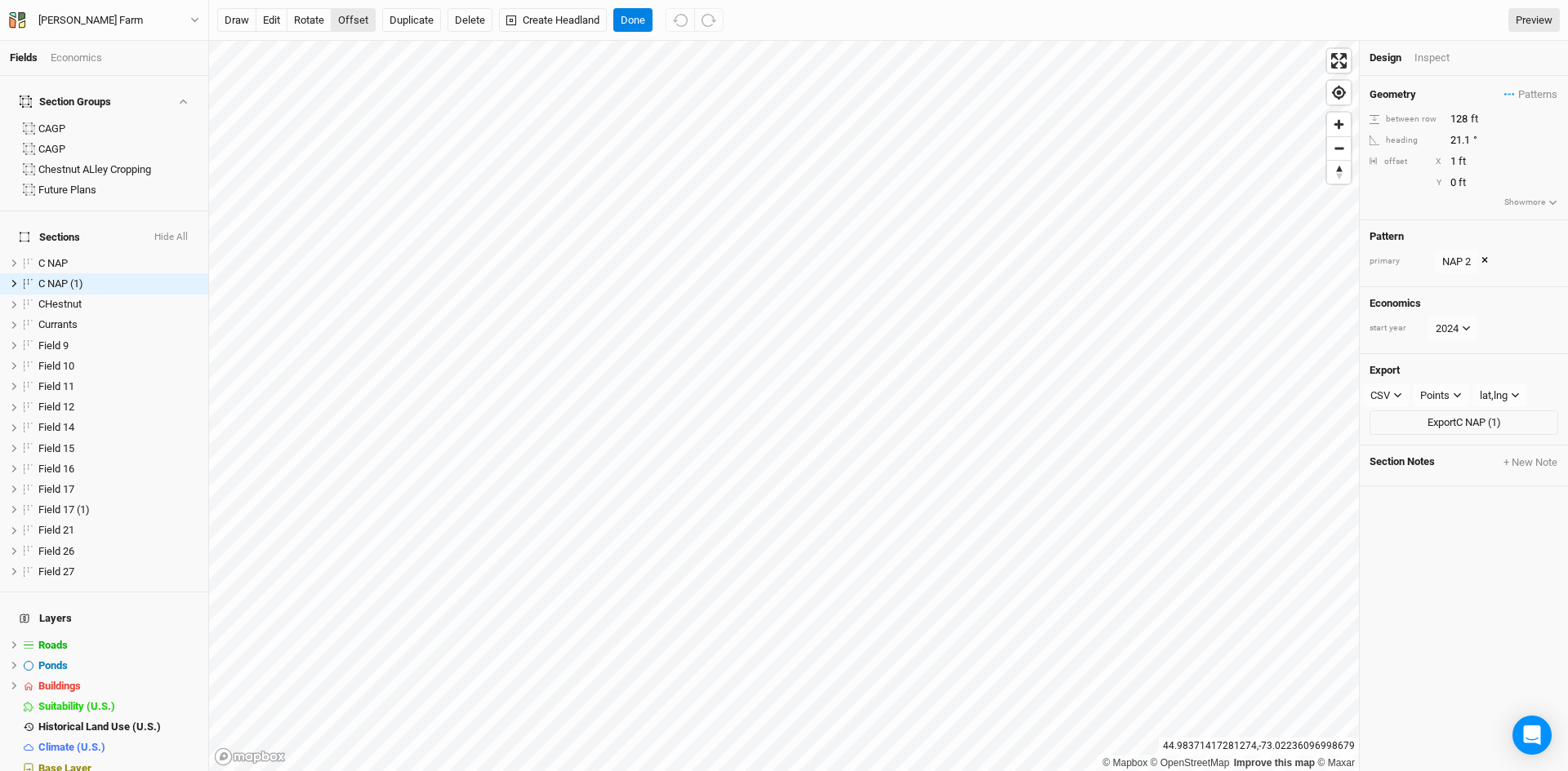
click at [358, 21] on button "offset" at bounding box center [352, 21] width 45 height 25
type input "65"
click at [1487, 259] on button "×" at bounding box center [1483, 261] width 7 height 18
click at [1470, 278] on input "text" at bounding box center [1498, 280] width 120 height 20
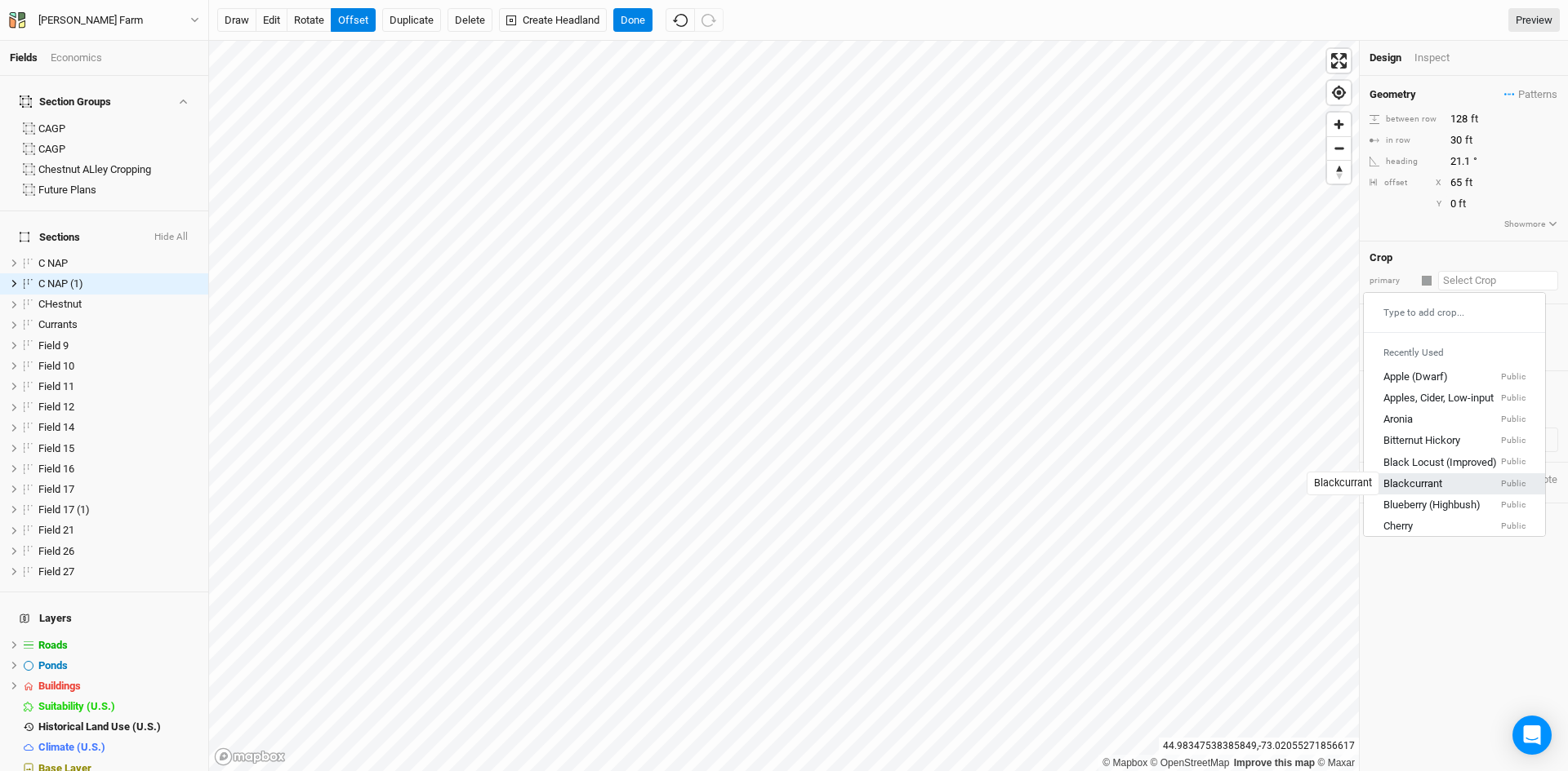
click at [1425, 482] on div "Blackcurrant" at bounding box center [1412, 483] width 59 height 14
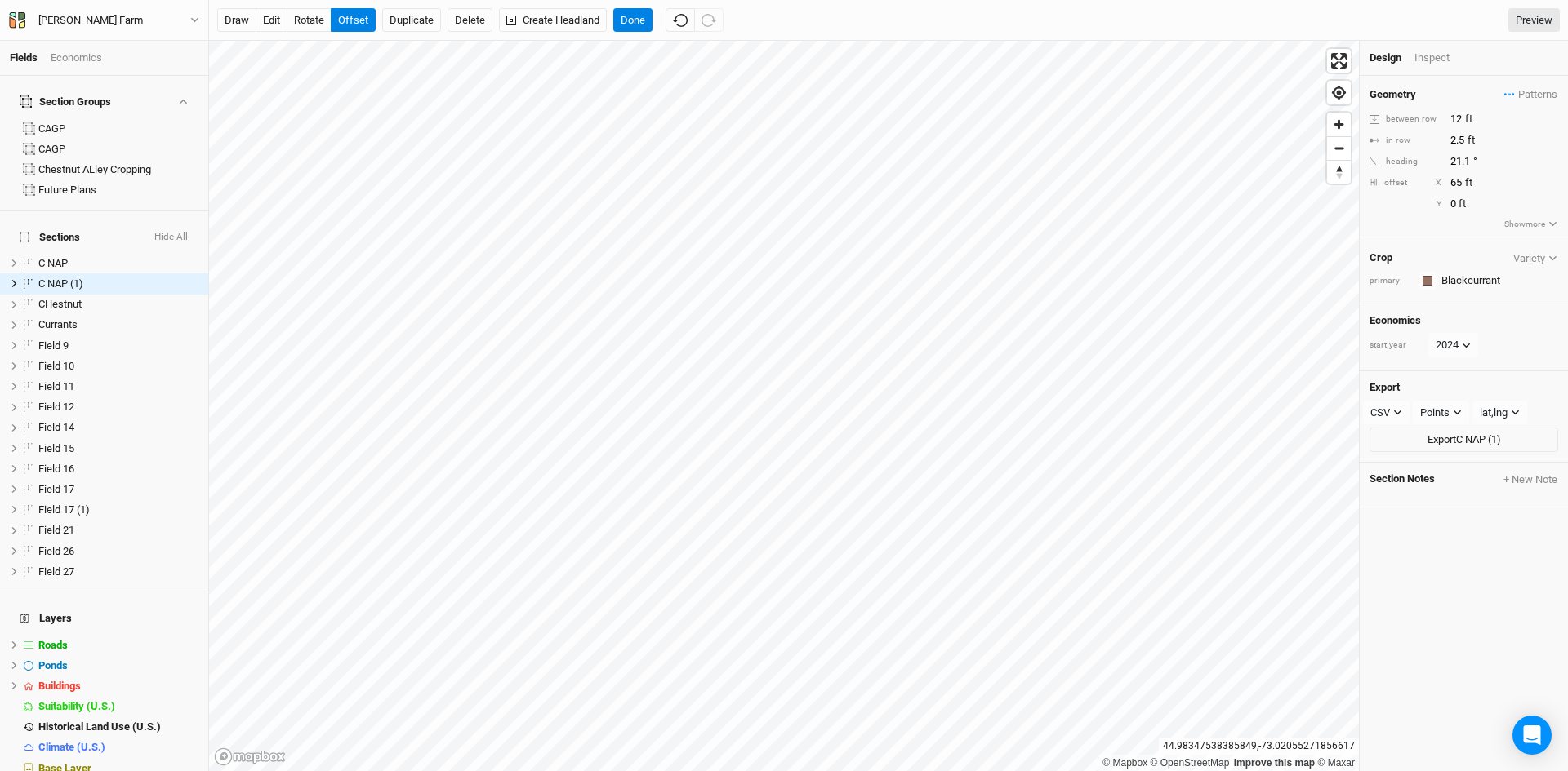
type input "12"
type input "2.5"
drag, startPoint x: 1462, startPoint y: 120, endPoint x: 1445, endPoint y: 120, distance: 17.0
click at [1445, 120] on input "12" at bounding box center [1517, 119] width 142 height 18
type input "128"
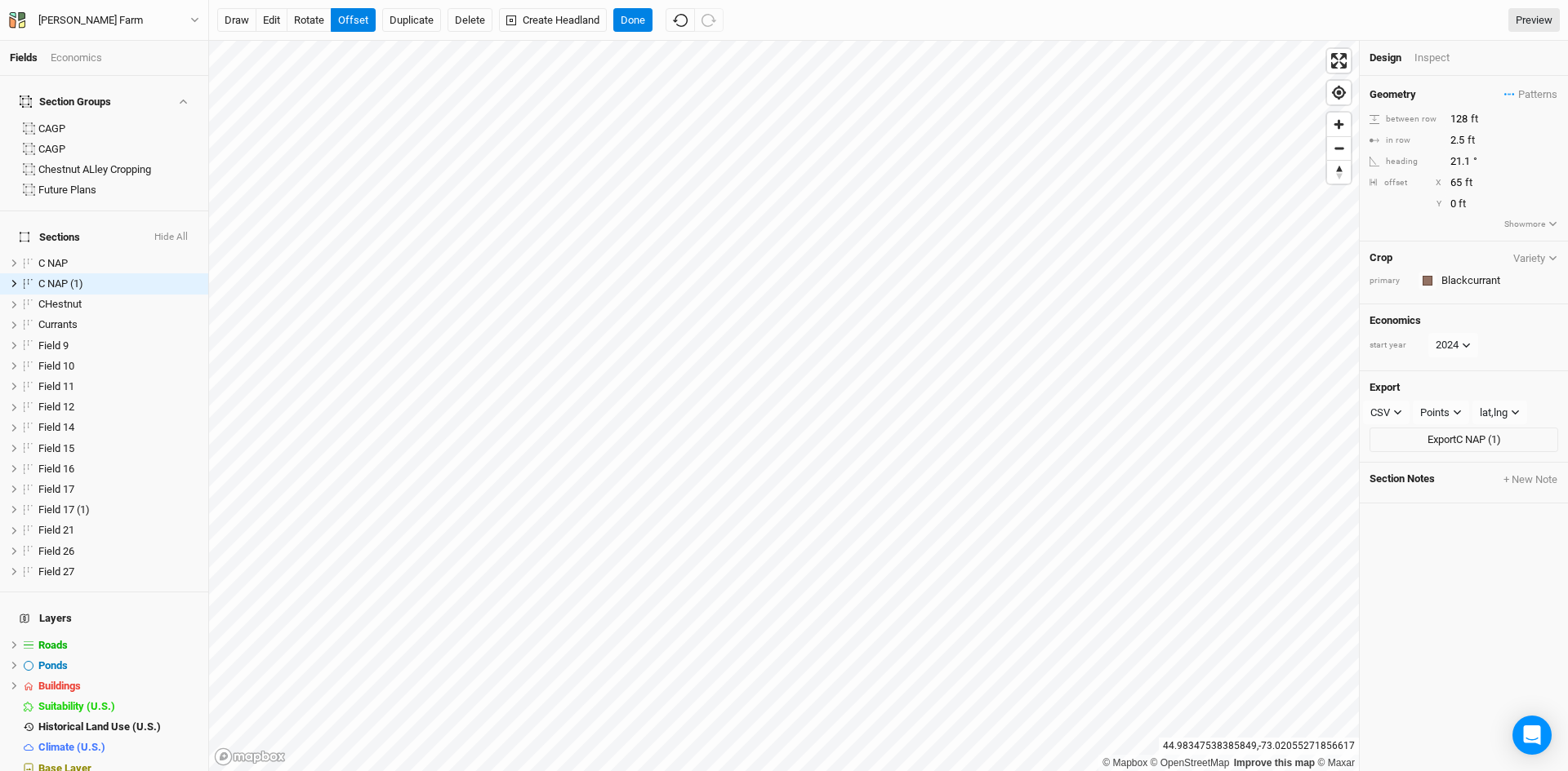
click at [1405, 204] on div "Y" at bounding box center [1412, 204] width 57 height 12
click at [1439, 54] on div "Inspect" at bounding box center [1443, 57] width 58 height 14
